Goal: Use online tool/utility: Use online tool/utility

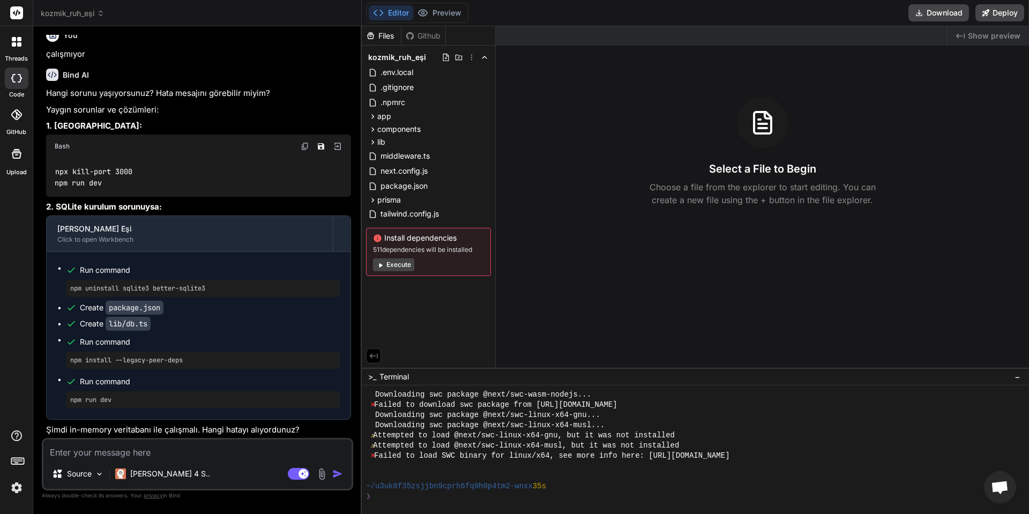
scroll to position [346, 0]
click at [400, 266] on button "Execute" at bounding box center [393, 264] width 41 height 13
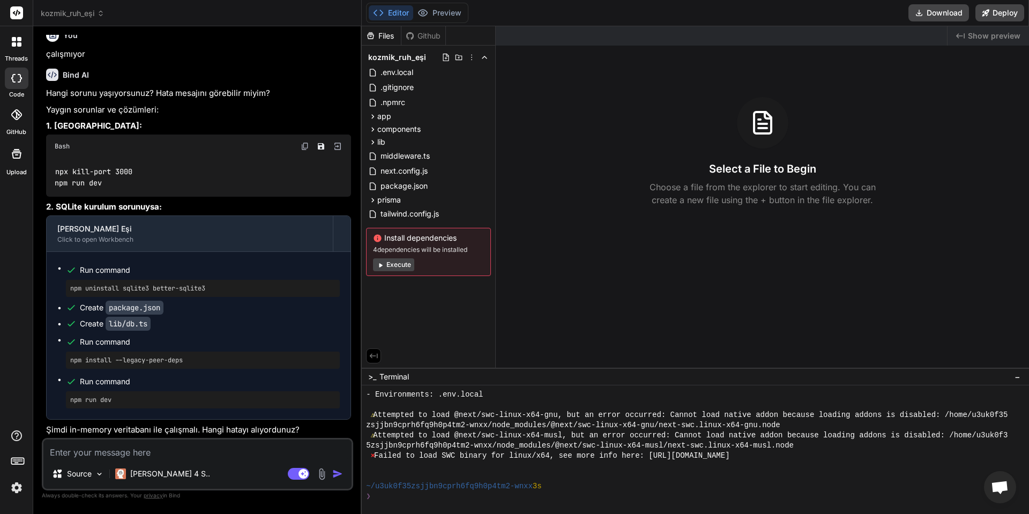
scroll to position [641, 0]
click at [412, 269] on button "Execute" at bounding box center [393, 264] width 41 height 13
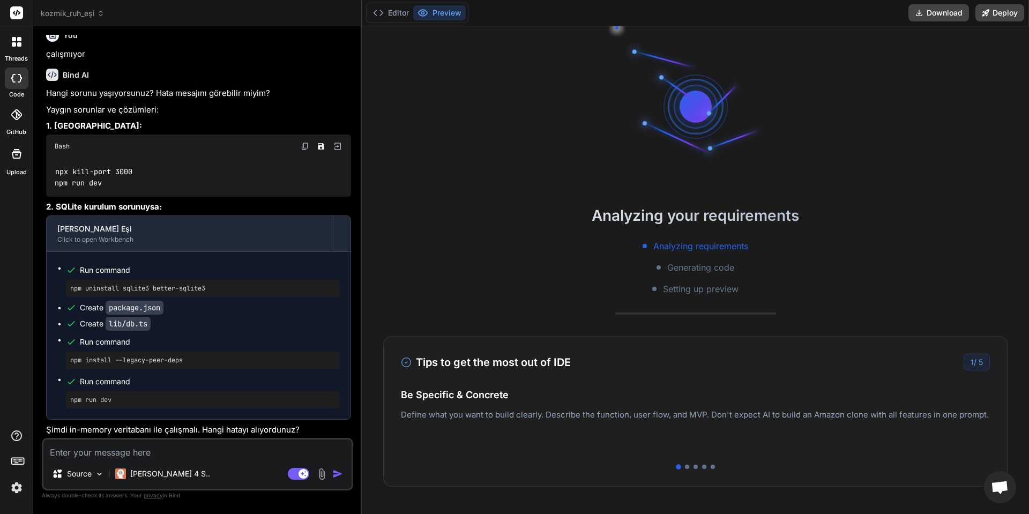
scroll to position [764, 0]
type textarea "x"
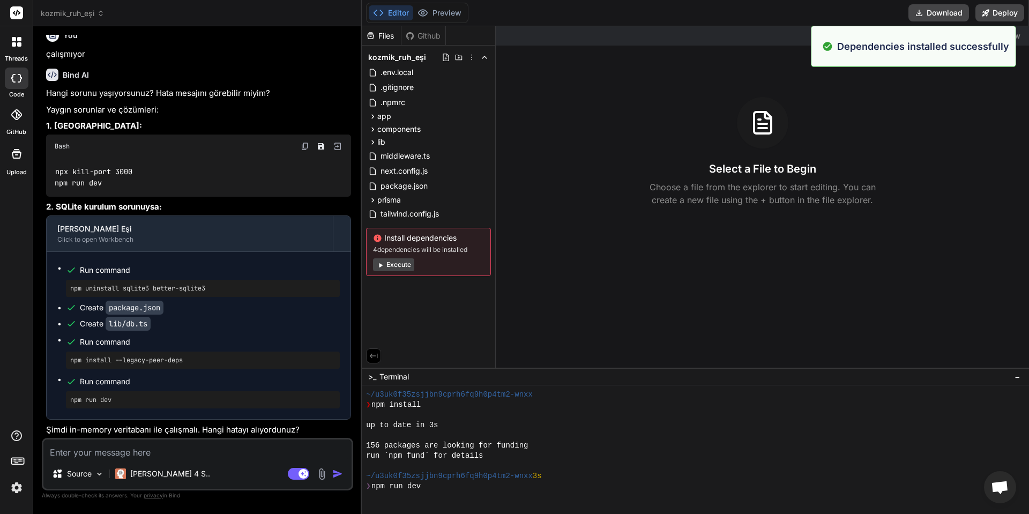
scroll to position [815, 0]
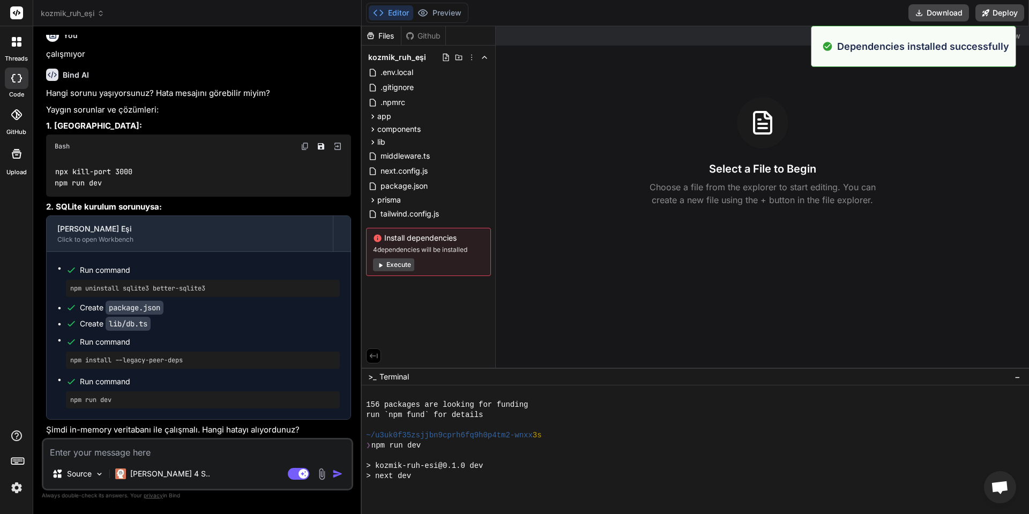
click at [895, 55] on div "Dependencies installed successfully" at bounding box center [913, 46] width 205 height 41
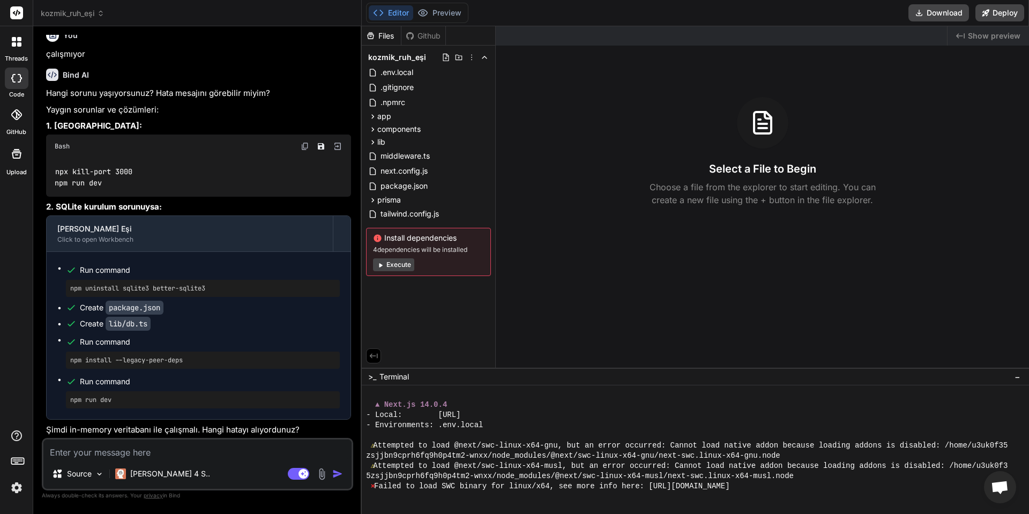
scroll to position [937, 0]
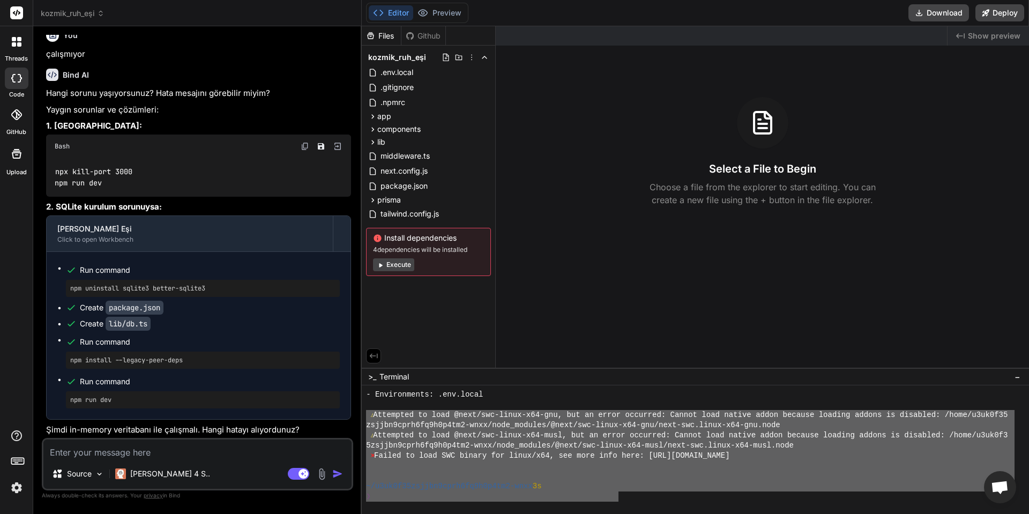
drag, startPoint x: 595, startPoint y: 499, endPoint x: 357, endPoint y: 417, distance: 251.5
click at [357, 417] on div "kozmik_ruh_eşi Created with [PERSON_NAME]. Bind AI Web Search Created with Pixs…" at bounding box center [531, 257] width 996 height 514
type textarea "⚠ Attempted to load @next/swc-linux-x64-gnu, but an error occurred: Cannot load…"
click at [201, 449] on textarea at bounding box center [197, 448] width 308 height 19
paste textarea "⚠ Attempted to load @next/swc-linux-x64-gnu, but an error occurred: Cannot load…"
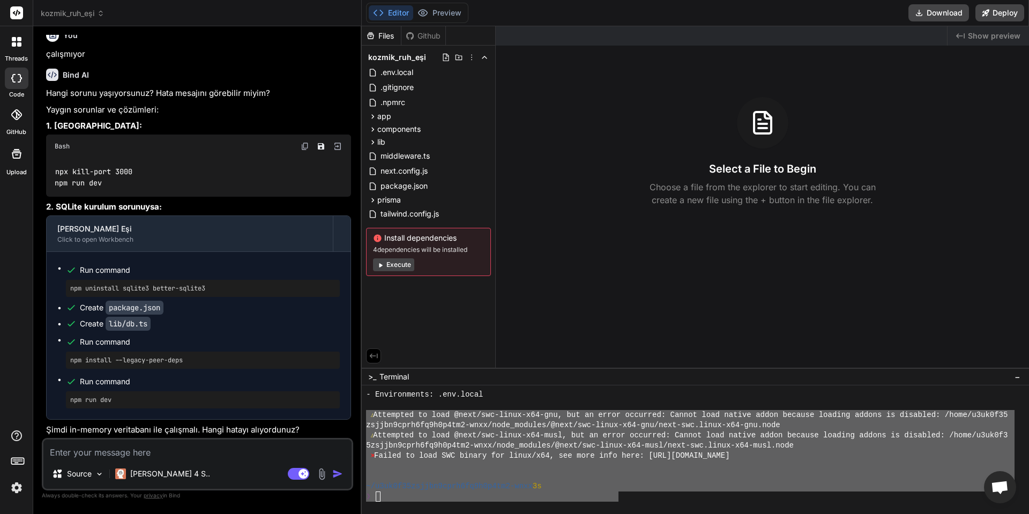
type textarea "⚠ Attempted to load @next/swc-linux-x64-gnu, but an error occurred: Cannot load…"
type textarea "x"
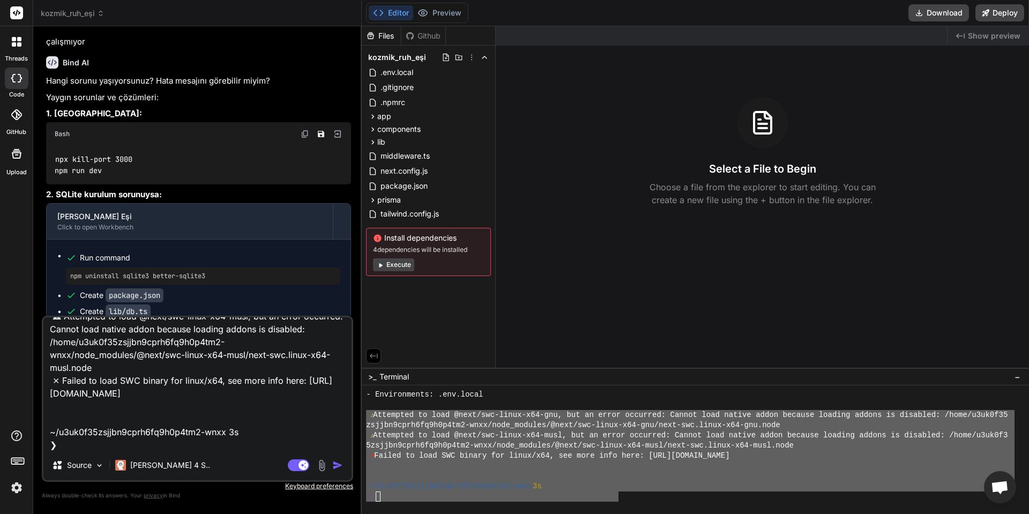
type textarea "⚠ Attempted to load @next/swc-linux-x64-gnu, but an error occurred: Cannot load…"
click at [341, 464] on img "button" at bounding box center [337, 465] width 11 height 11
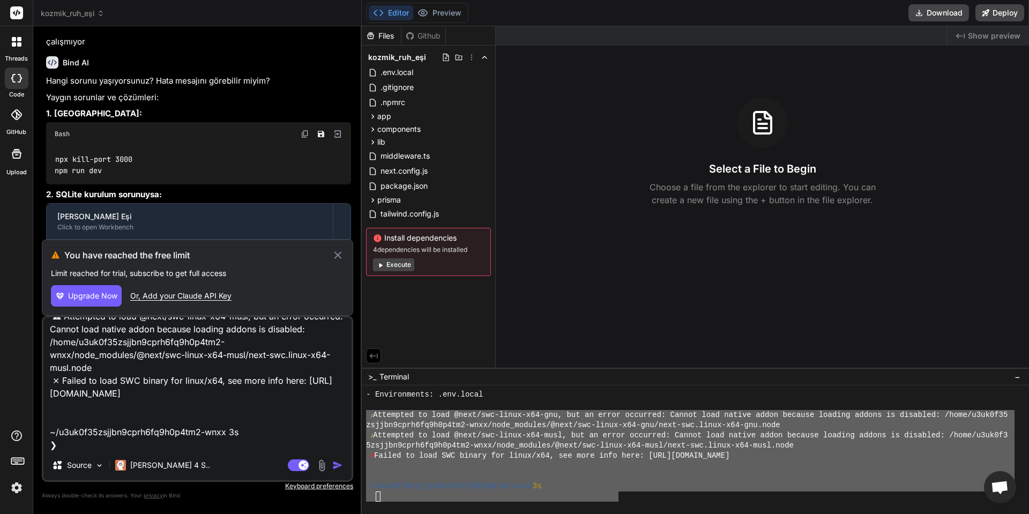
click at [340, 252] on icon at bounding box center [338, 255] width 12 height 13
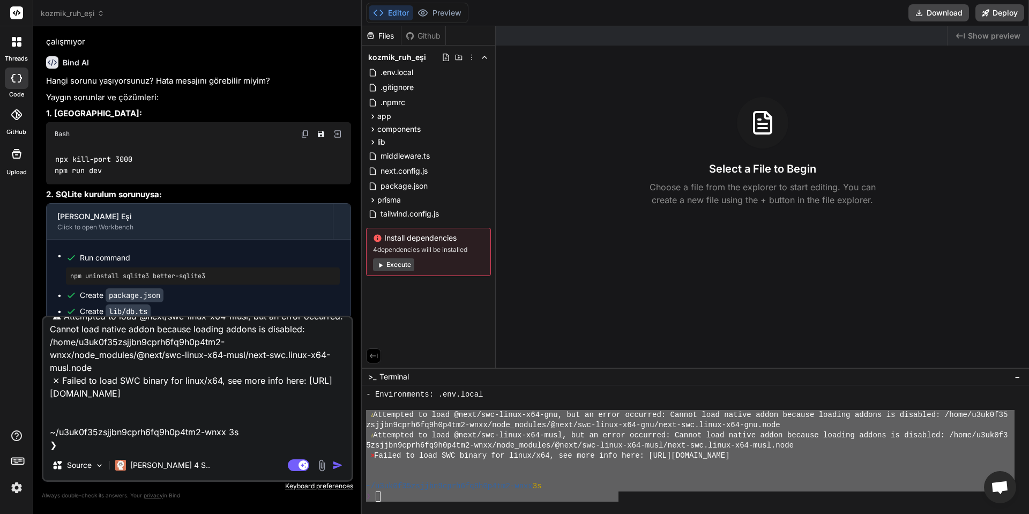
click at [336, 462] on img "button" at bounding box center [337, 465] width 11 height 11
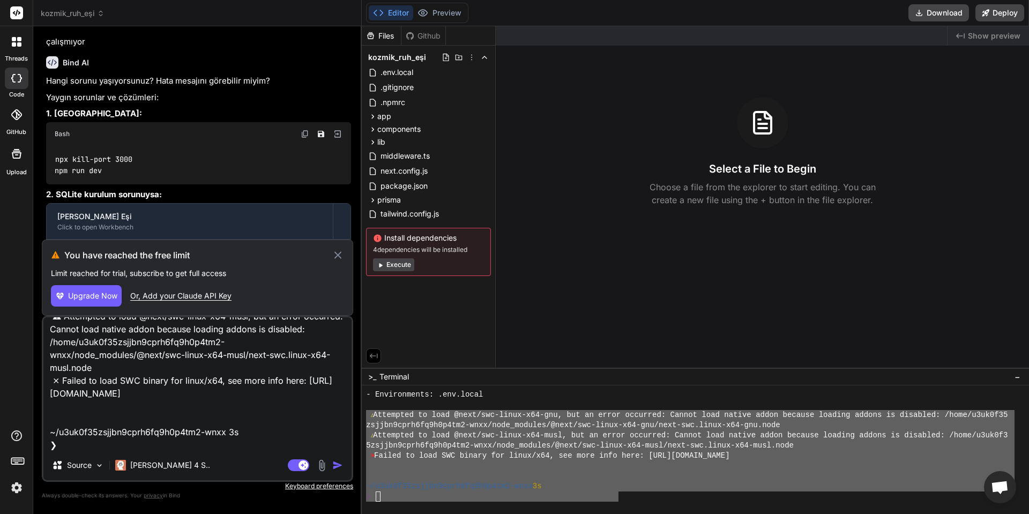
click at [82, 294] on span "Upgrade Now" at bounding box center [92, 295] width 49 height 11
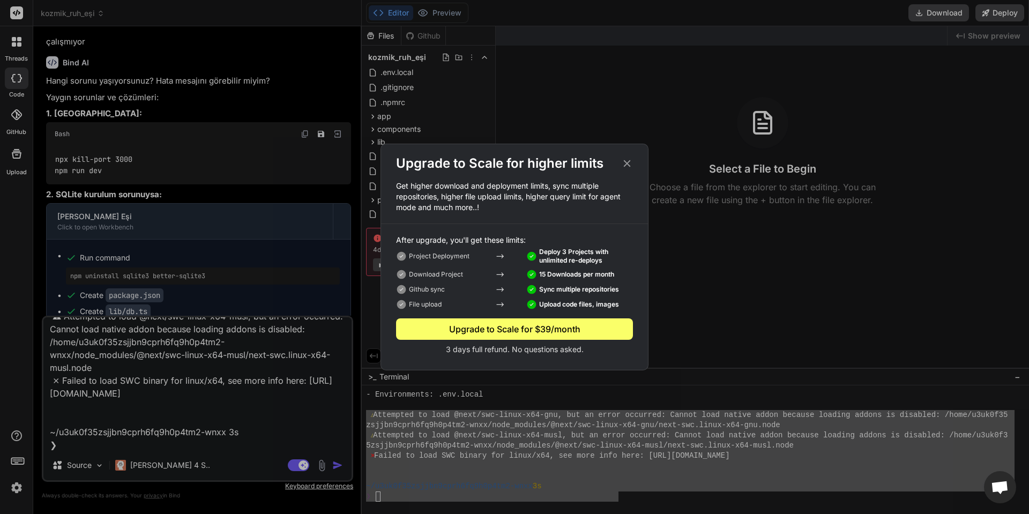
click at [624, 161] on icon at bounding box center [627, 163] width 7 height 7
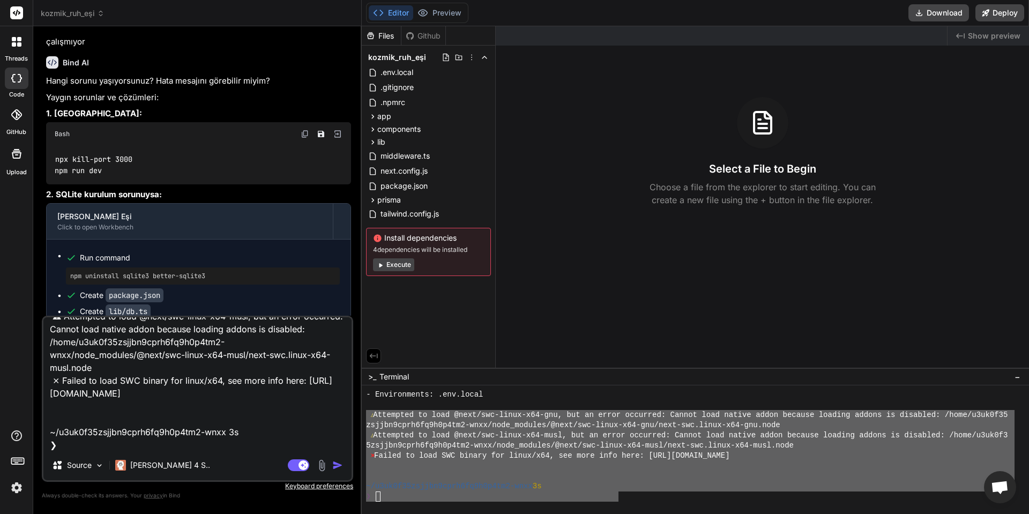
click at [339, 201] on p "2. SQLite kurulum sorunuysa:" at bounding box center [198, 195] width 305 height 12
click at [338, 462] on img "button" at bounding box center [337, 465] width 11 height 11
type textarea "x"
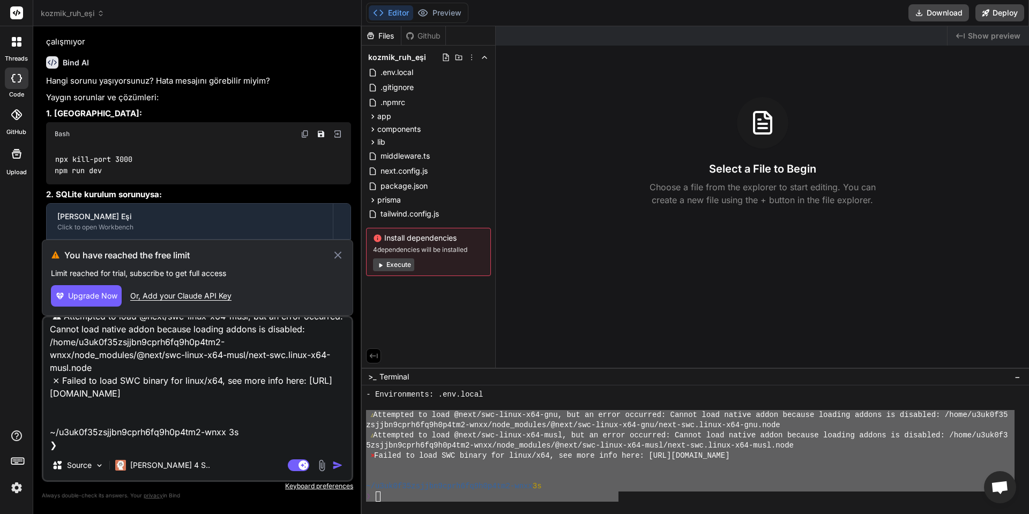
drag, startPoint x: 177, startPoint y: 386, endPoint x: 76, endPoint y: 352, distance: 106.9
click at [76, 352] on textarea "⚠ Attempted to load @next/swc-linux-x64-gnu, but an error occurred: Cannot load…" at bounding box center [197, 383] width 308 height 133
type textarea "⚠ Attempted to load @next/swc-linux-x64-gnu, but an error occurred: Cannot load…"
type textarea "x"
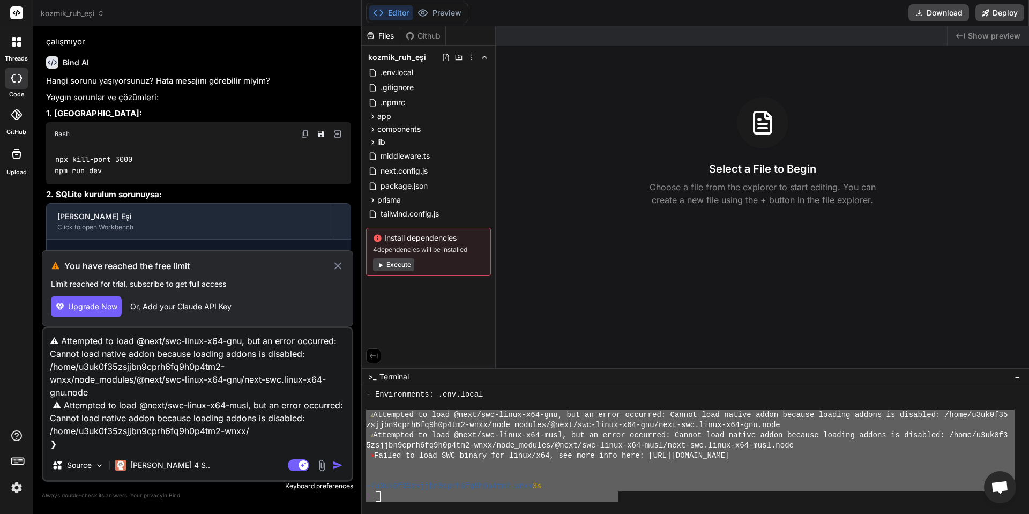
scroll to position [0, 0]
type textarea "⚠ Attempted to load @next/swc-linux-x64-gnu, but an error occurred: Cannot load…"
type textarea "x"
type textarea "⚠ Attempted to load @next/swc-linux-x64-gnu, but an error occurred: Cannot load…"
type textarea "x"
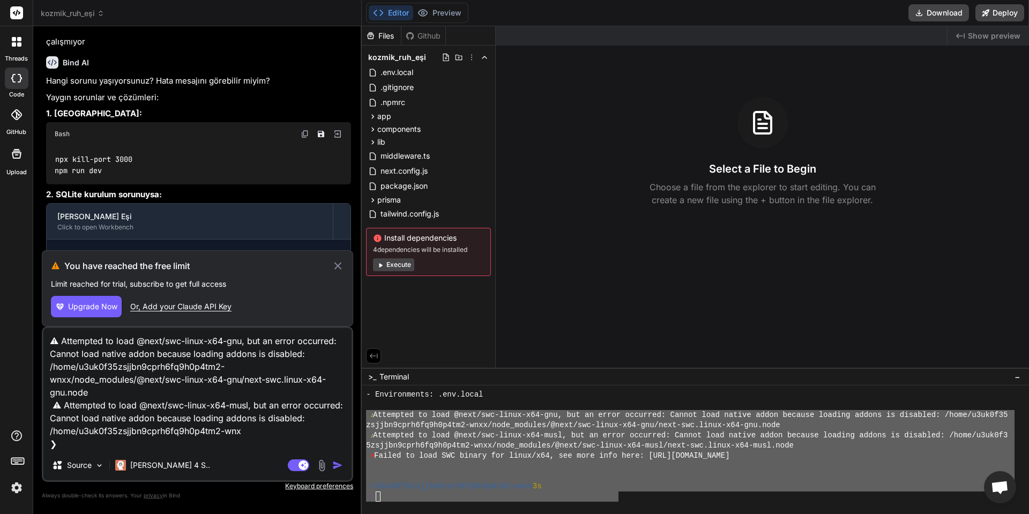
type textarea "⚠ Attempted to load @next/swc-linux-x64-gnu, but an error occurred: Cannot load…"
type textarea "x"
type textarea "⚠ Attempted to load @next/swc-linux-x64-gnu, but an error occurred: Cannot load…"
type textarea "x"
type textarea "⚠ Attempted to load @next/swc-linux-x64-gnu, but an error occurred: Cannot load…"
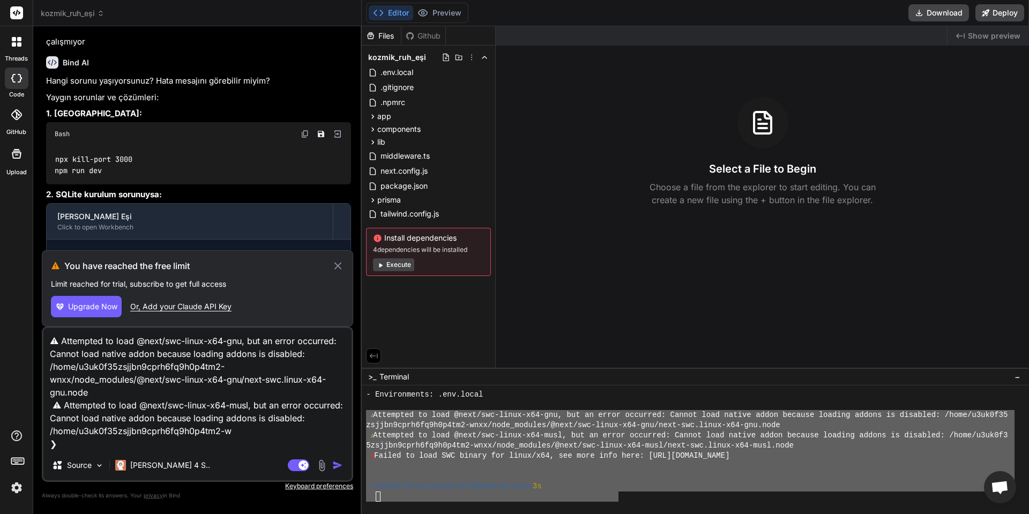
type textarea "x"
type textarea "⚠ Attempted to load @next/swc-linux-x64-gnu, but an error occurred: Cannot load…"
type textarea "x"
drag, startPoint x: 261, startPoint y: 436, endPoint x: 0, endPoint y: 360, distance: 271.9
click at [0, 360] on div "threads code GitHub Upload kozmik_ruh_eşi Created with Pixso. Bind AI Web Searc…" at bounding box center [514, 257] width 1029 height 514
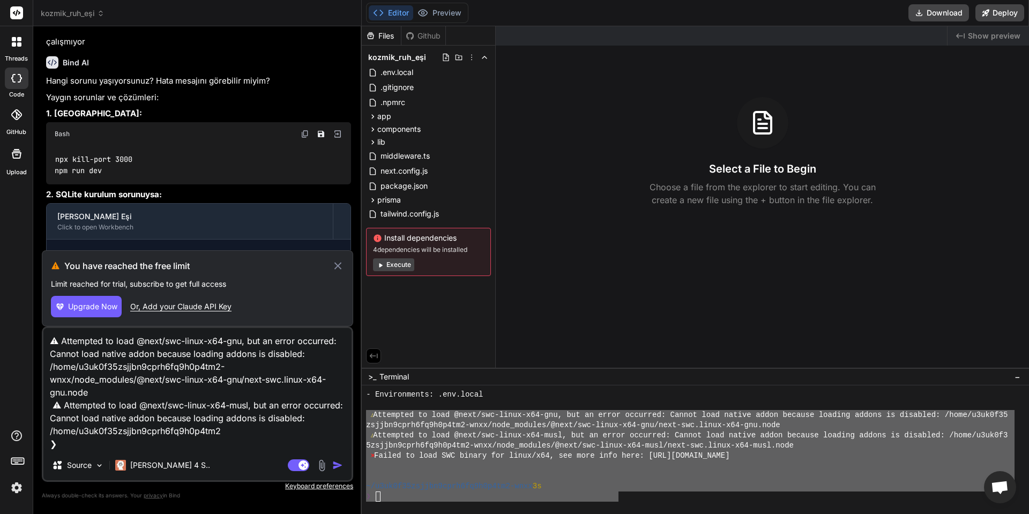
type textarea "⚠ Attempted to load @next/swc-linux-x64-gnu, but an error occurred: Cannot load…"
type textarea "x"
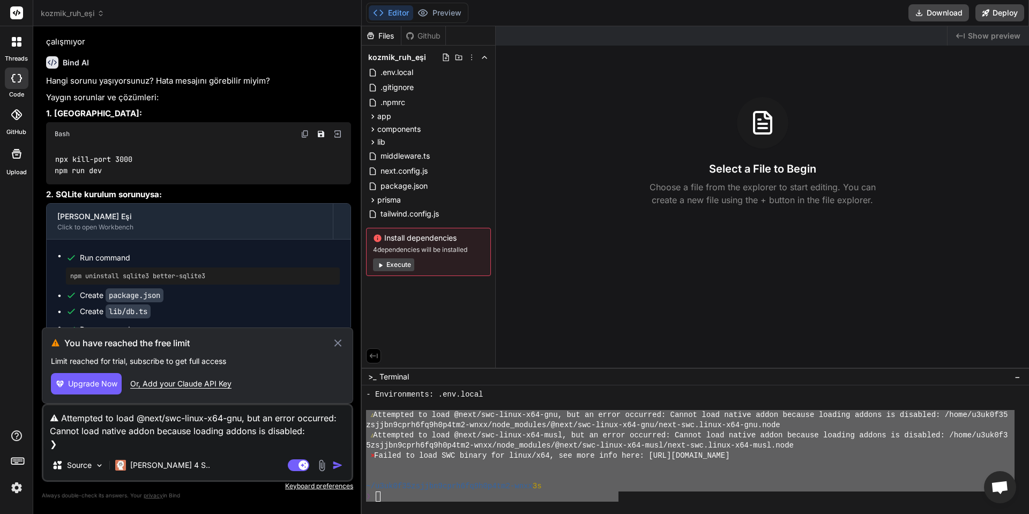
drag, startPoint x: 313, startPoint y: 428, endPoint x: 10, endPoint y: 418, distance: 303.5
click at [10, 418] on div "threads code GitHub Upload kozmik_ruh_eşi Created with Pixso. Bind AI Web Searc…" at bounding box center [514, 257] width 1029 height 514
type textarea "❯"
type textarea "x"
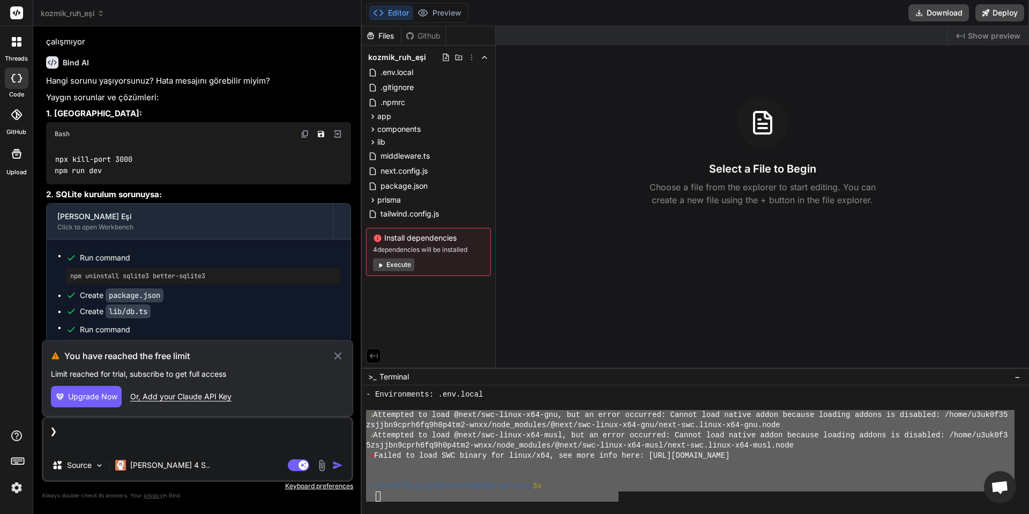
type textarea "o ❯"
type textarea "x"
type textarea "ol ❯"
type textarea "x"
type textarea "olm ❯"
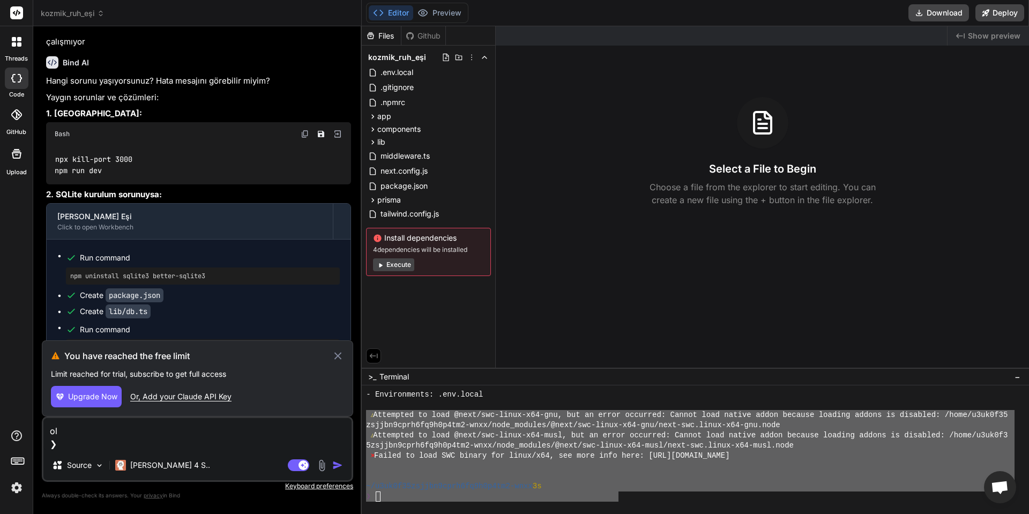
type textarea "x"
type textarea "olmu ❯"
type textarea "x"
type textarea "olmuy ❯"
type textarea "x"
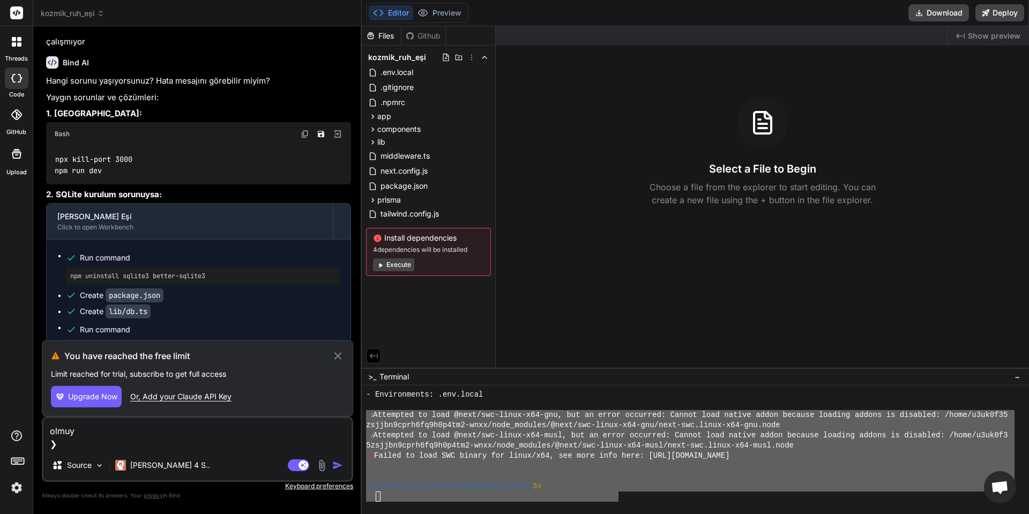
type textarea "olmuyo ❯"
type textarea "x"
type textarea "olmuyor ❯"
type textarea "x"
type textarea "olmuyor ❯"
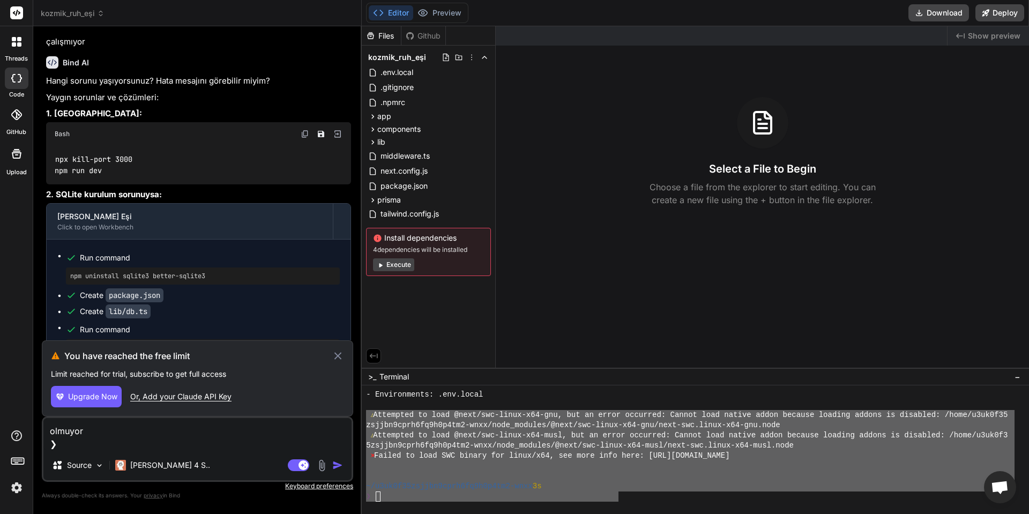
click at [335, 462] on img "button" at bounding box center [337, 465] width 11 height 11
click at [335, 358] on icon at bounding box center [337, 355] width 7 height 7
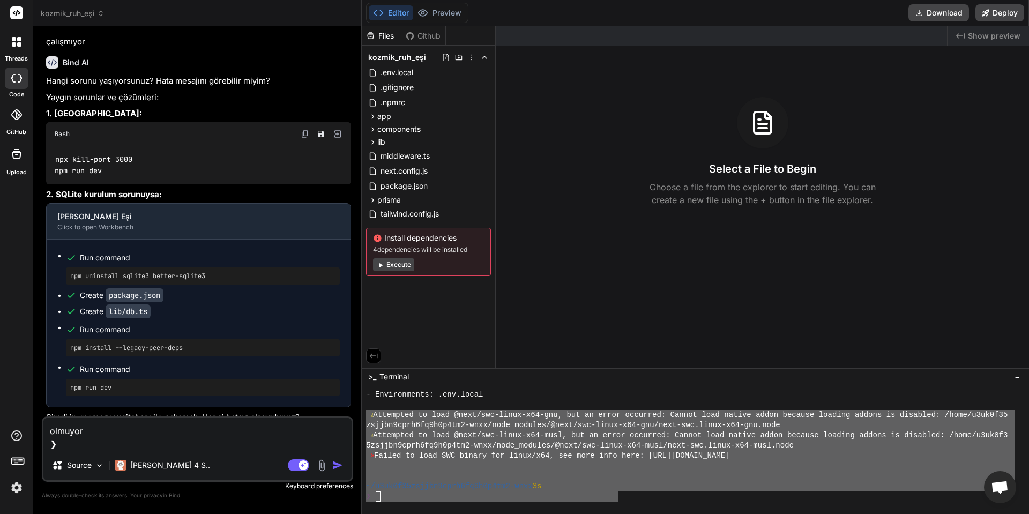
click at [333, 465] on img "button" at bounding box center [337, 465] width 11 height 11
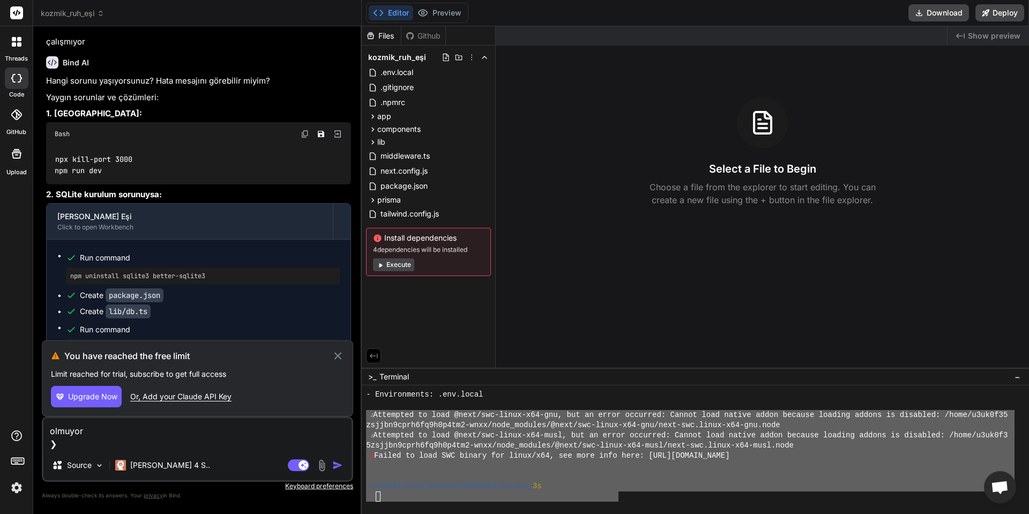
click at [203, 396] on div "Or, Add your Claude API Key" at bounding box center [180, 396] width 101 height 11
type textarea "x"
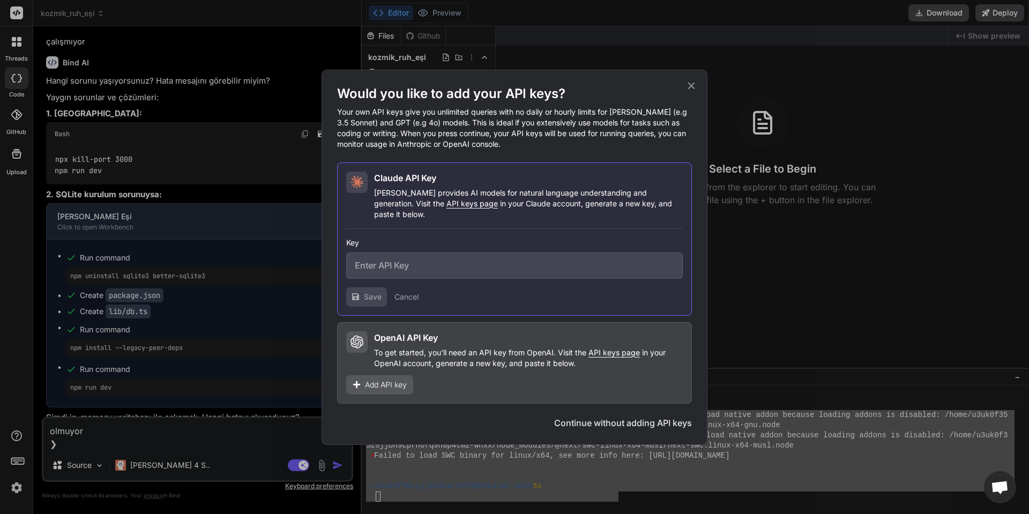
click at [691, 89] on icon at bounding box center [691, 85] width 7 height 7
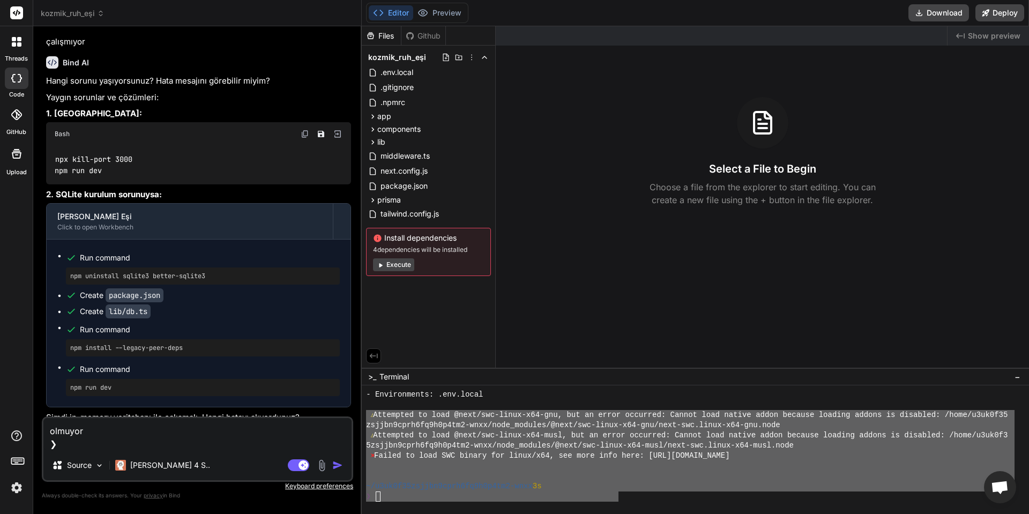
scroll to position [1240, 0]
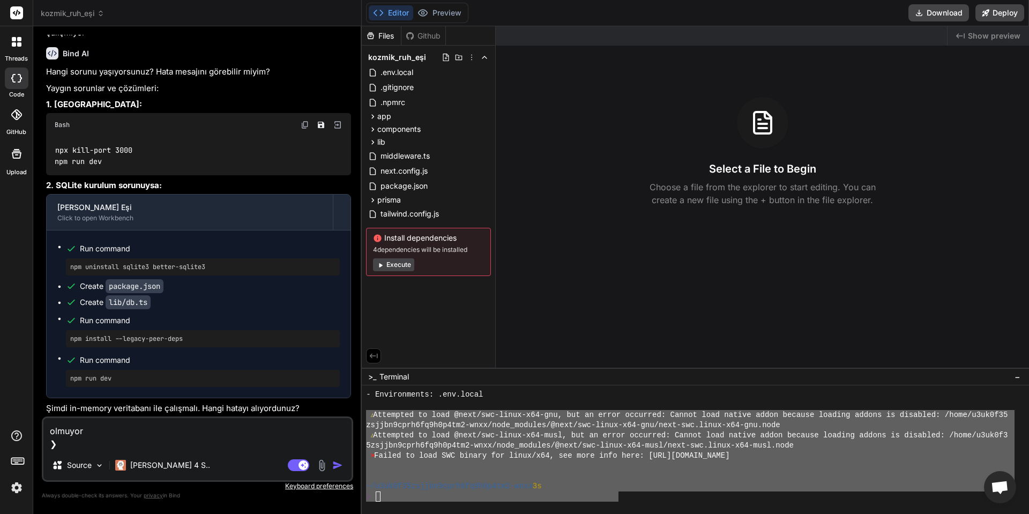
click at [88, 434] on textarea "olmuyor ❯" at bounding box center [197, 434] width 308 height 32
type textarea "olmuyo ❯"
type textarea "x"
type textarea "olmuy ❯"
type textarea "x"
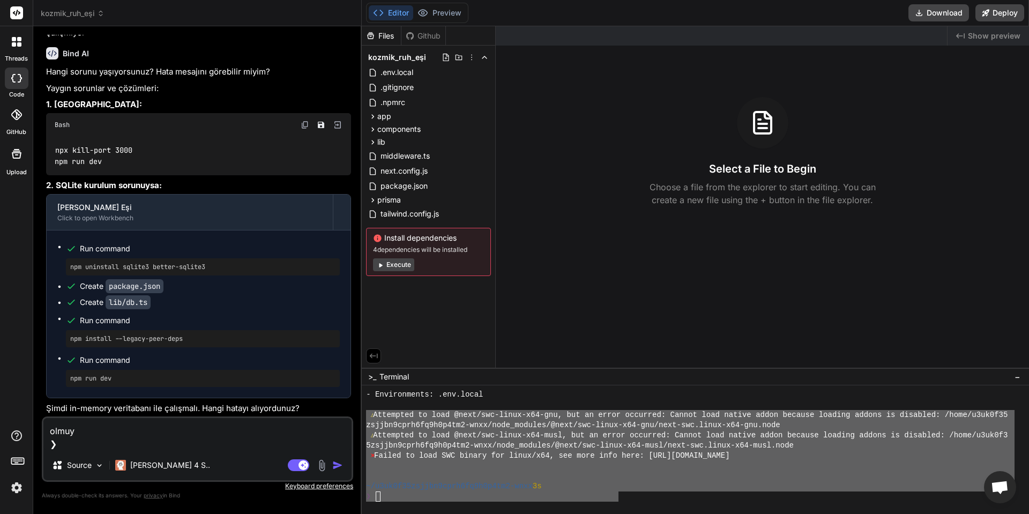
type textarea "olmu ❯"
type textarea "x"
type textarea "olm ❯"
type textarea "x"
type textarea "ol ❯"
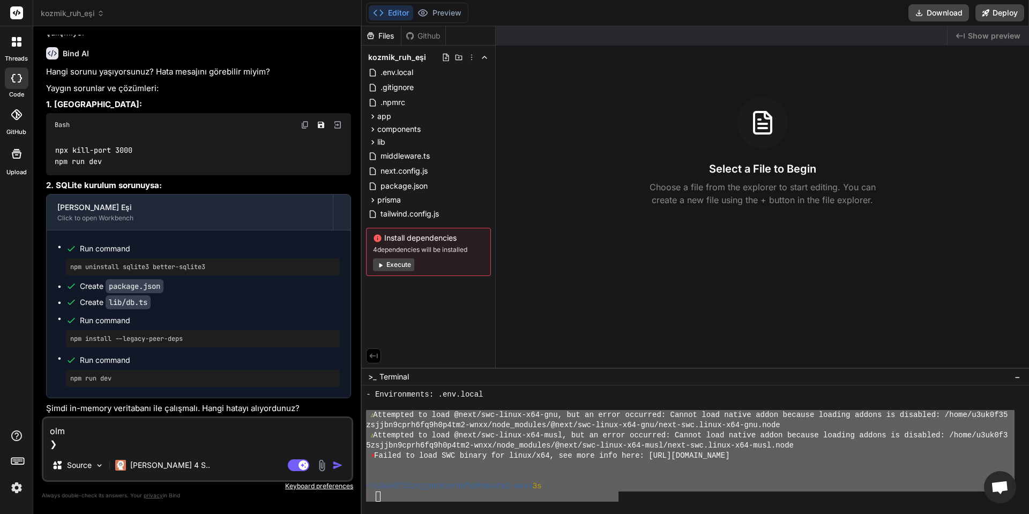
type textarea "x"
type textarea "o ❯"
type textarea "x"
type textarea "❯"
type textarea "x"
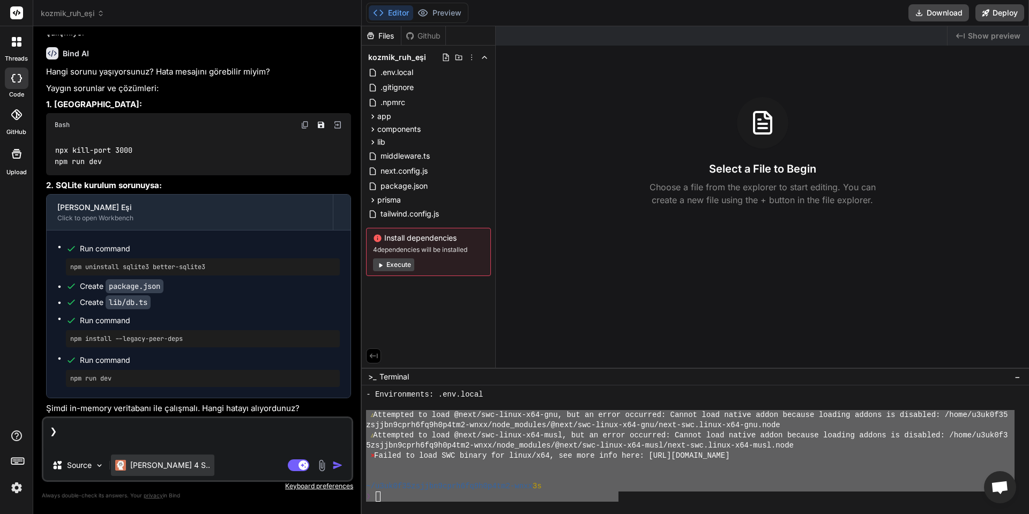
type textarea "❯"
click at [152, 464] on p "[PERSON_NAME] 4 S.." at bounding box center [170, 465] width 80 height 11
click at [147, 475] on div "[PERSON_NAME] 4 S.." at bounding box center [162, 464] width 103 height 21
